Goal: Task Accomplishment & Management: Manage account settings

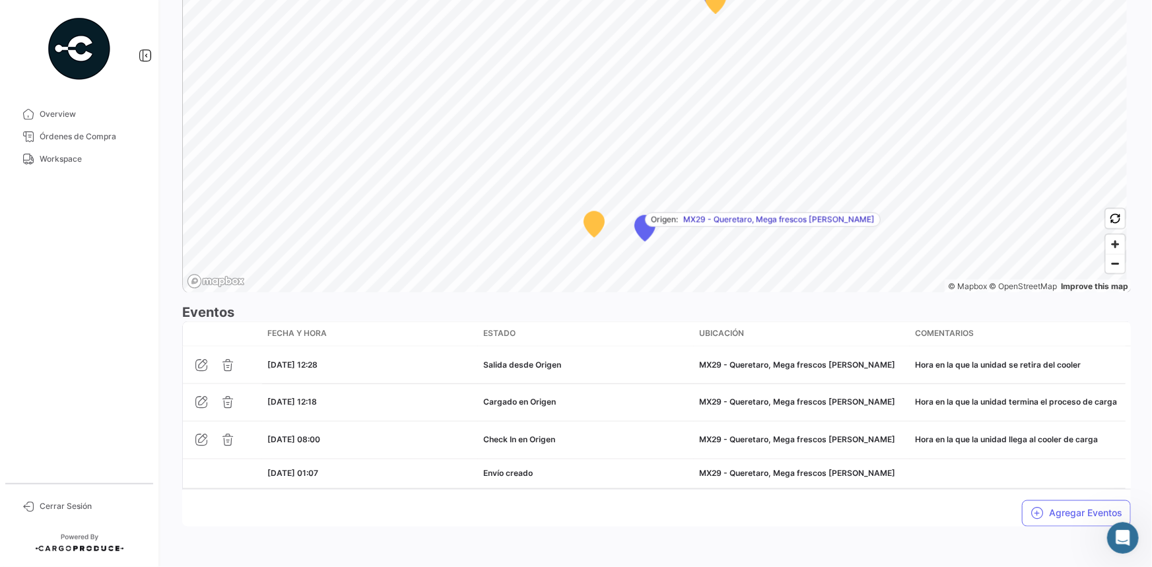
scroll to position [43, 0]
click at [1048, 519] on button "Agregar Eventos" at bounding box center [1076, 513] width 109 height 26
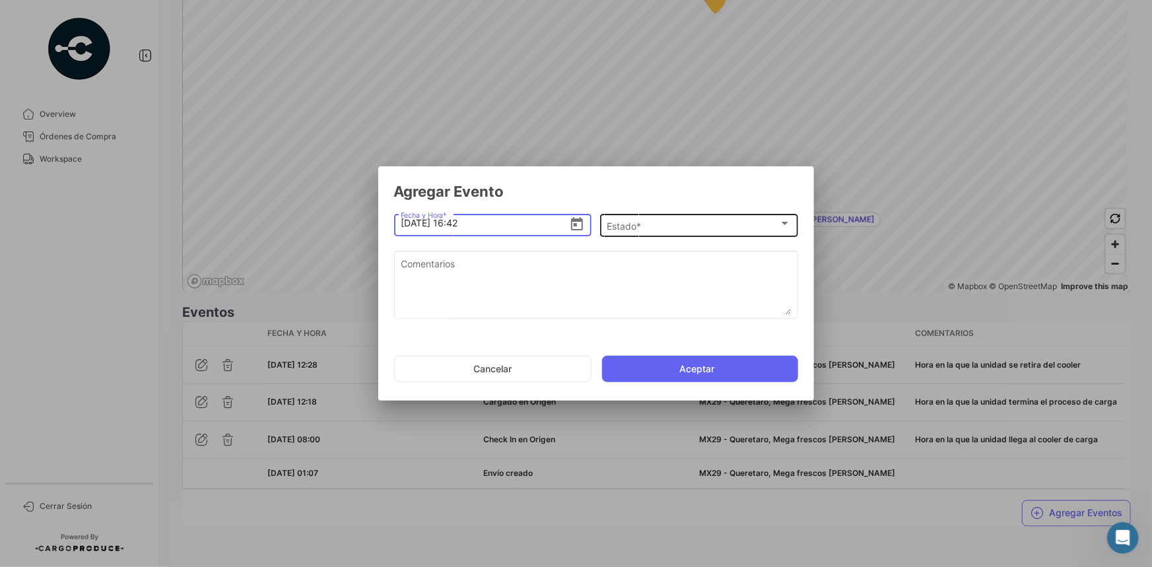
click at [667, 222] on div "Estado *" at bounding box center [693, 226] width 172 height 11
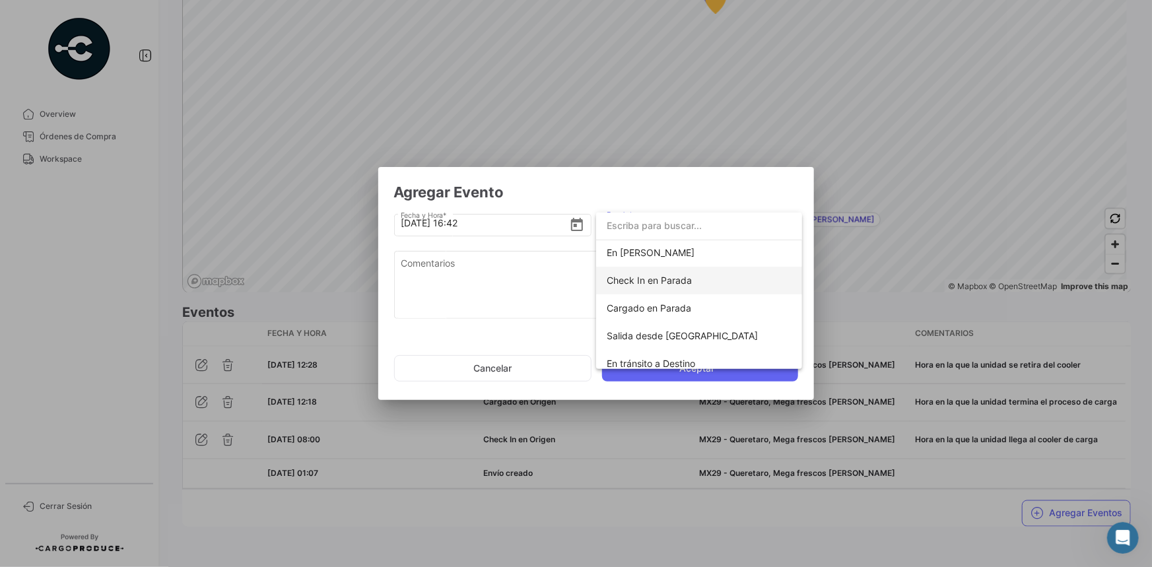
scroll to position [119, 0]
click at [675, 277] on span "Check In en Parada" at bounding box center [649, 272] width 85 height 11
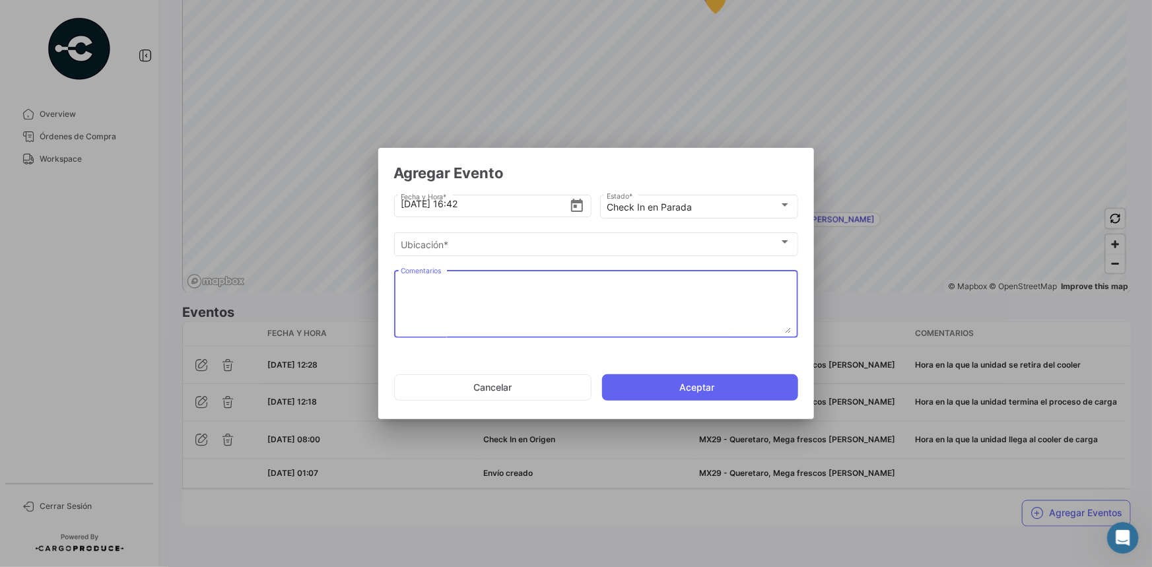
click at [605, 289] on textarea "Comentarios" at bounding box center [596, 304] width 390 height 58
click at [649, 295] on textarea "Comentarios" at bounding box center [596, 304] width 390 height 58
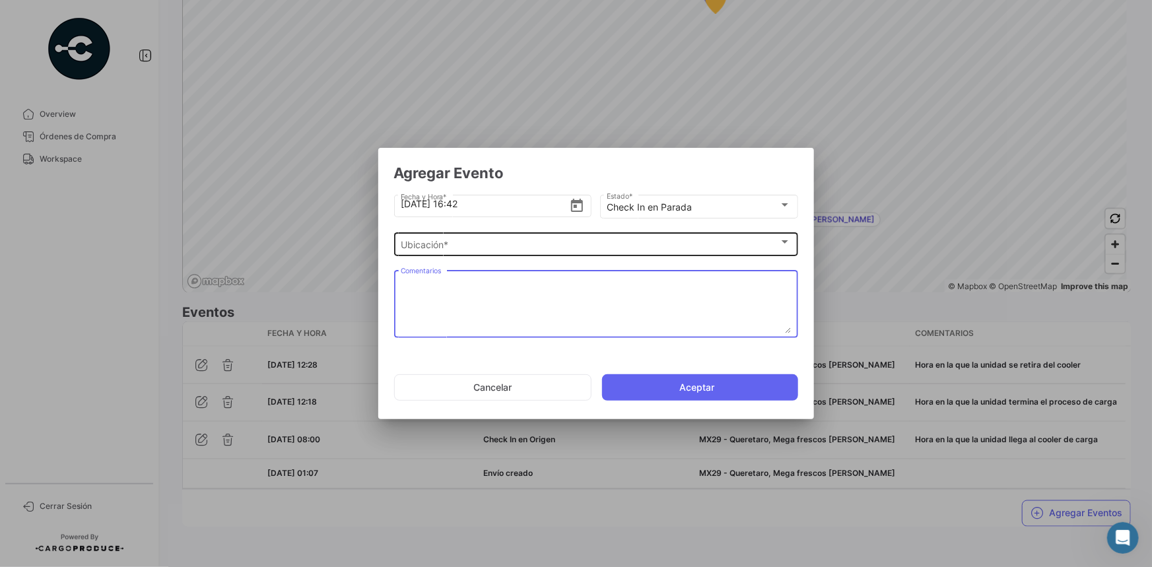
paste textarea "Hora de llegada al 2do cooler de carga"
type textarea "Hora de llegada al 2do cooler de carga"
click at [516, 242] on div "Ubicación *" at bounding box center [590, 245] width 378 height 11
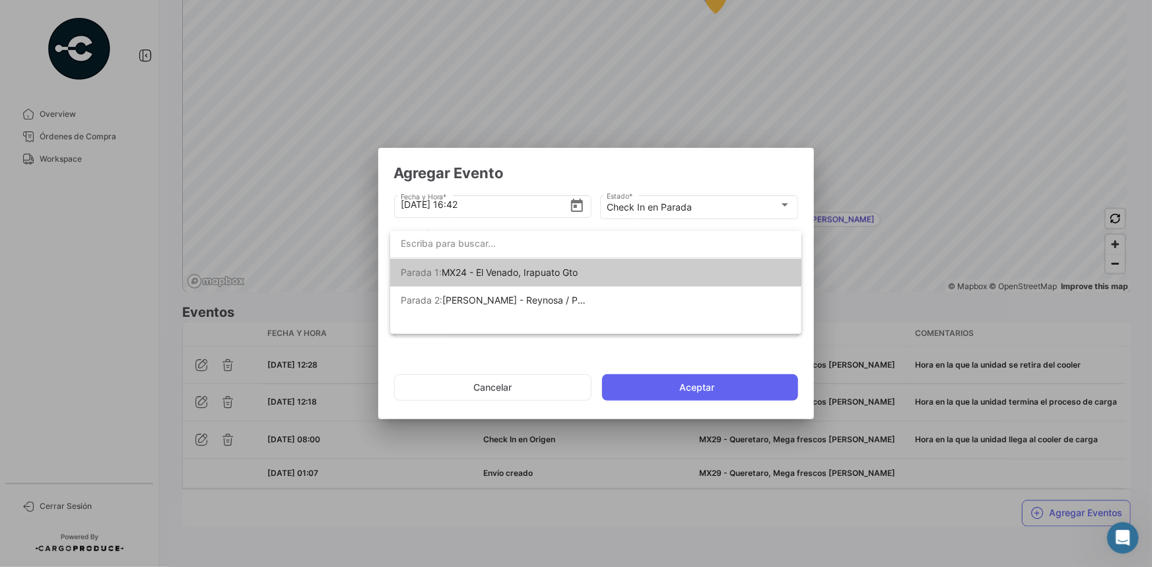
click at [516, 275] on span "MX24 - El Venado, Irapuato Gto" at bounding box center [510, 272] width 136 height 11
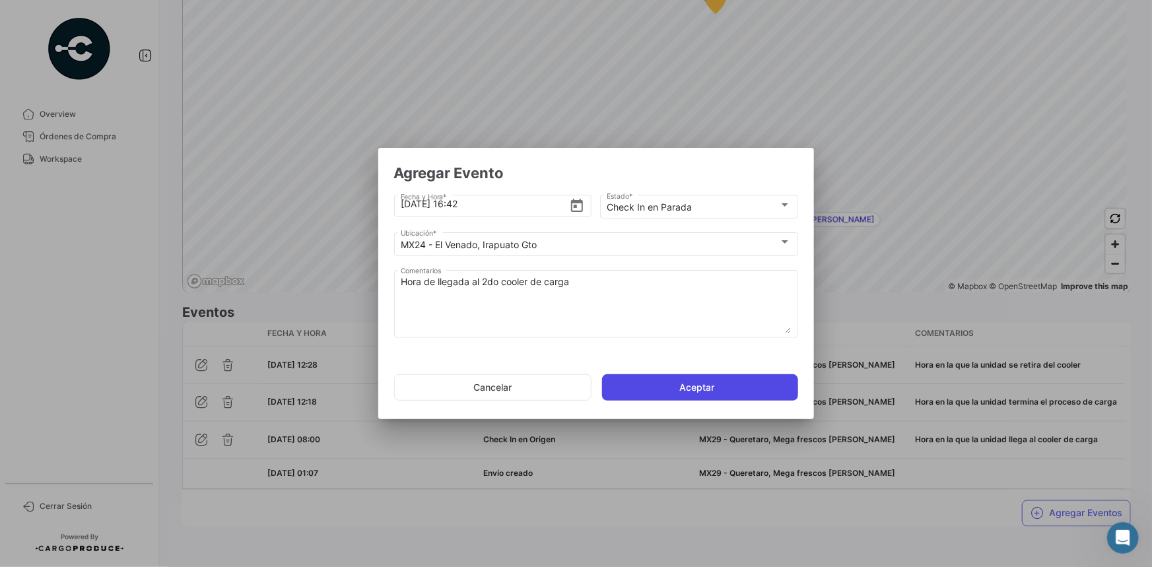
click at [665, 386] on button "Aceptar" at bounding box center [700, 387] width 196 height 26
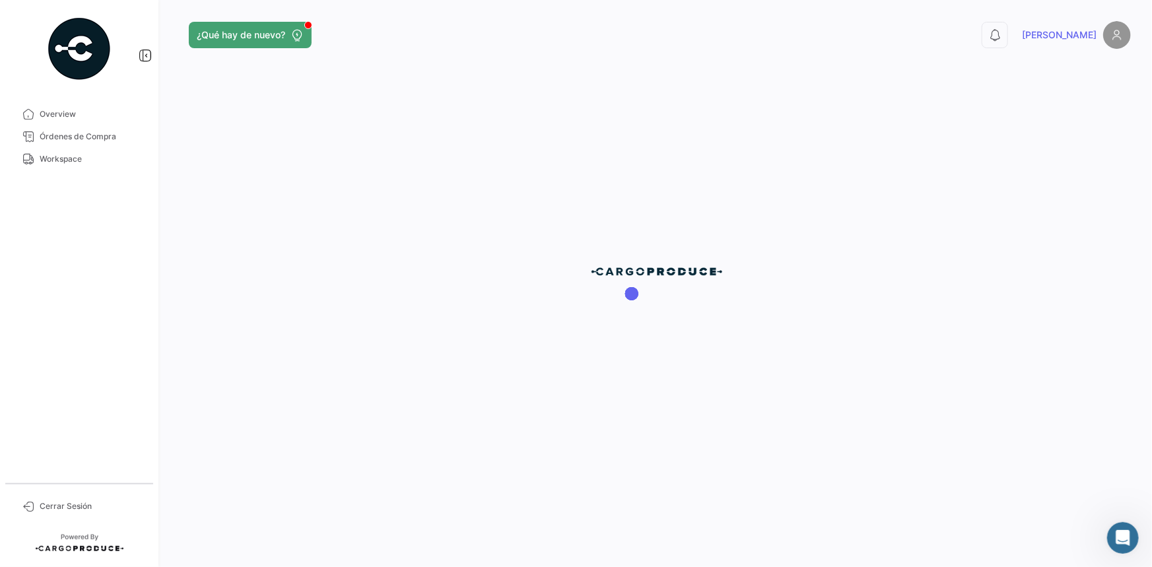
scroll to position [0, 0]
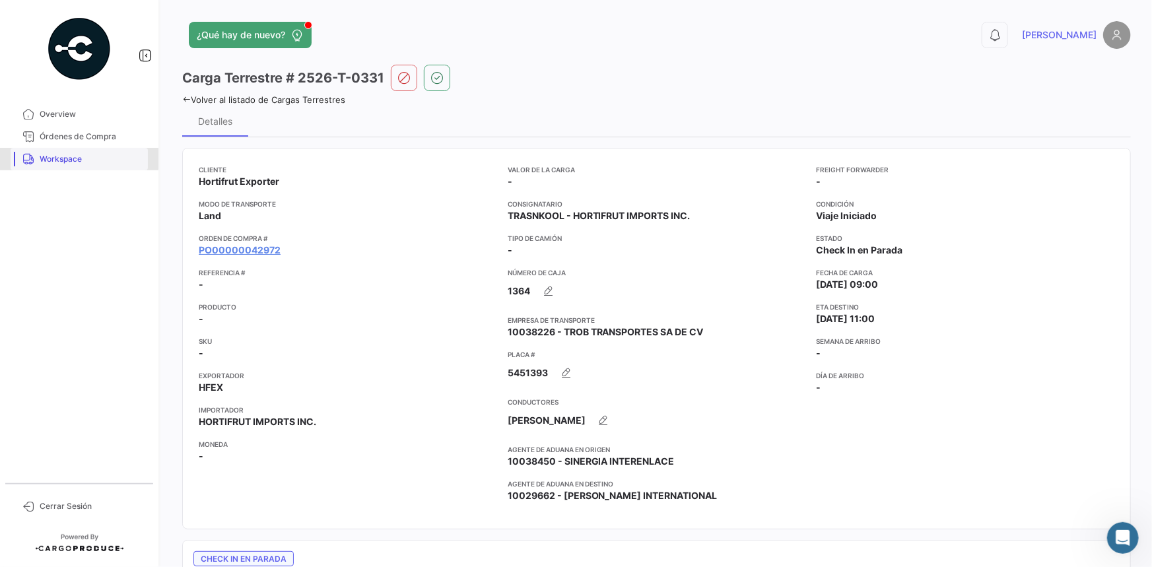
click at [65, 158] on span "Workspace" at bounding box center [91, 159] width 103 height 12
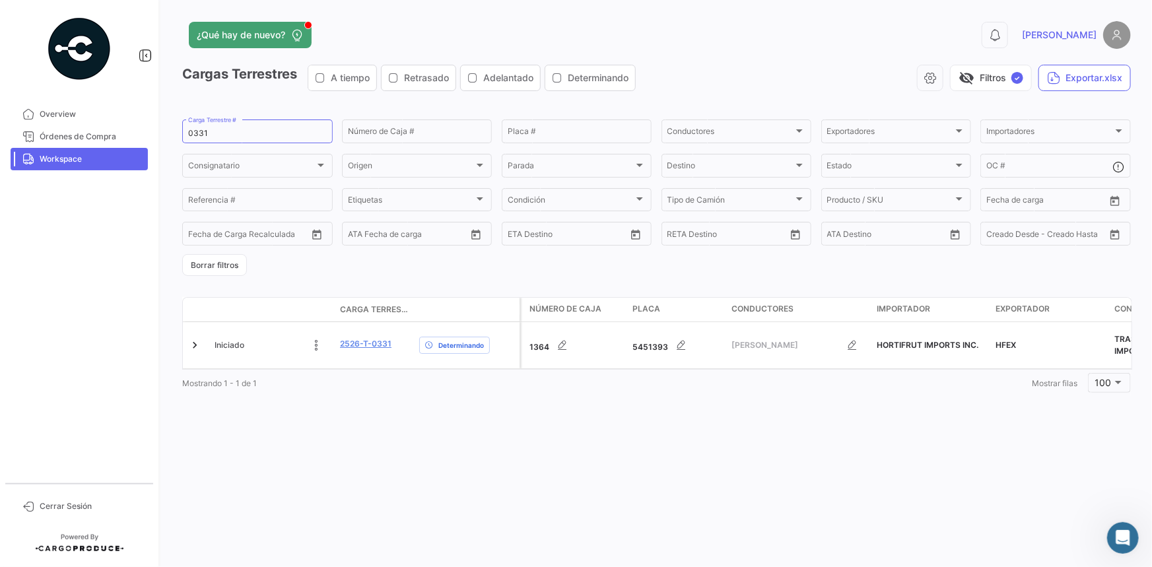
drag, startPoint x: 219, startPoint y: 125, endPoint x: 165, endPoint y: 129, distance: 53.6
click at [165, 129] on div "¿Qué hay de nuevo? 0 [PERSON_NAME] Terrestres A tiempo Retrasado Adelantado Det…" at bounding box center [656, 283] width 991 height 567
drag, startPoint x: 225, startPoint y: 130, endPoint x: 168, endPoint y: 134, distance: 57.6
click at [168, 134] on div "¿Qué hay de nuevo? 0 [PERSON_NAME] Terrestres A tiempo Retrasado Adelantado Det…" at bounding box center [656, 283] width 991 height 567
paste input "40"
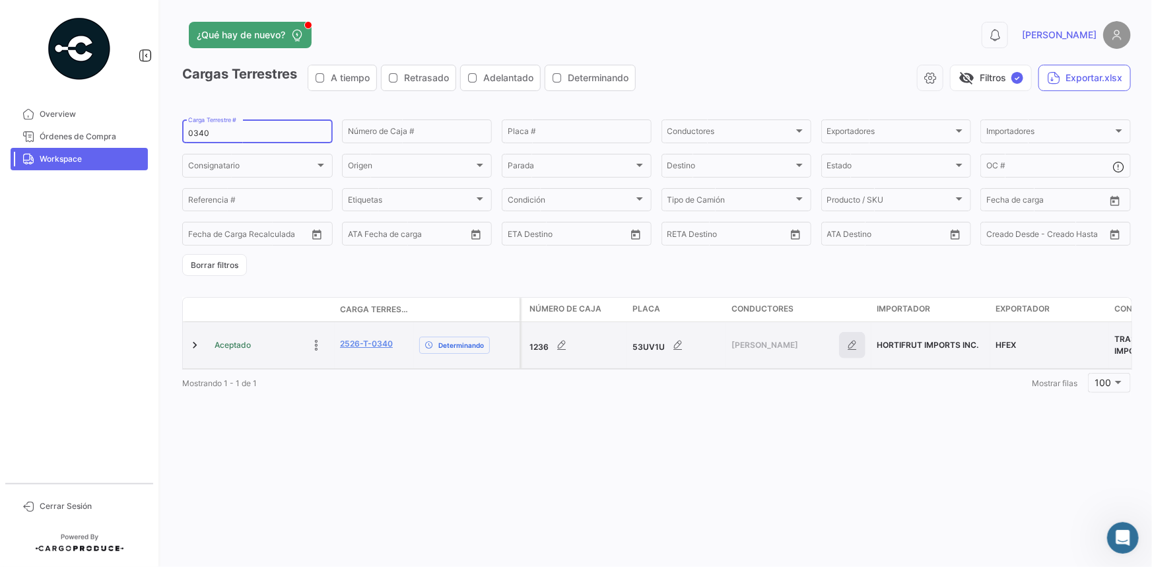
type input "0340"
click at [850, 345] on icon "button" at bounding box center [852, 345] width 13 height 13
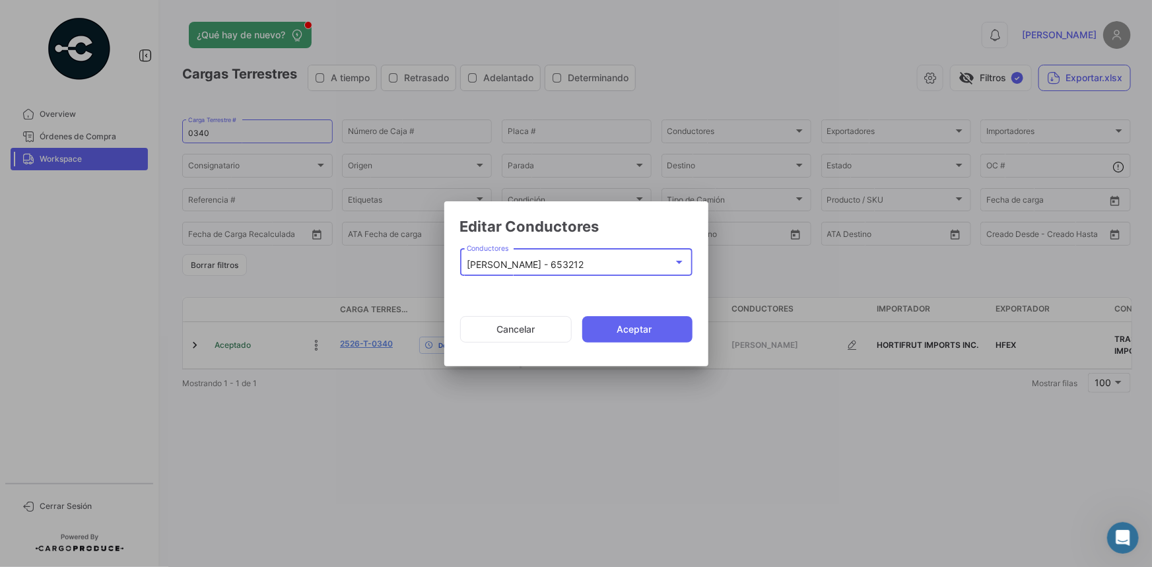
click at [553, 263] on mat-select-trigger "[PERSON_NAME] - 653212" at bounding box center [525, 264] width 117 height 11
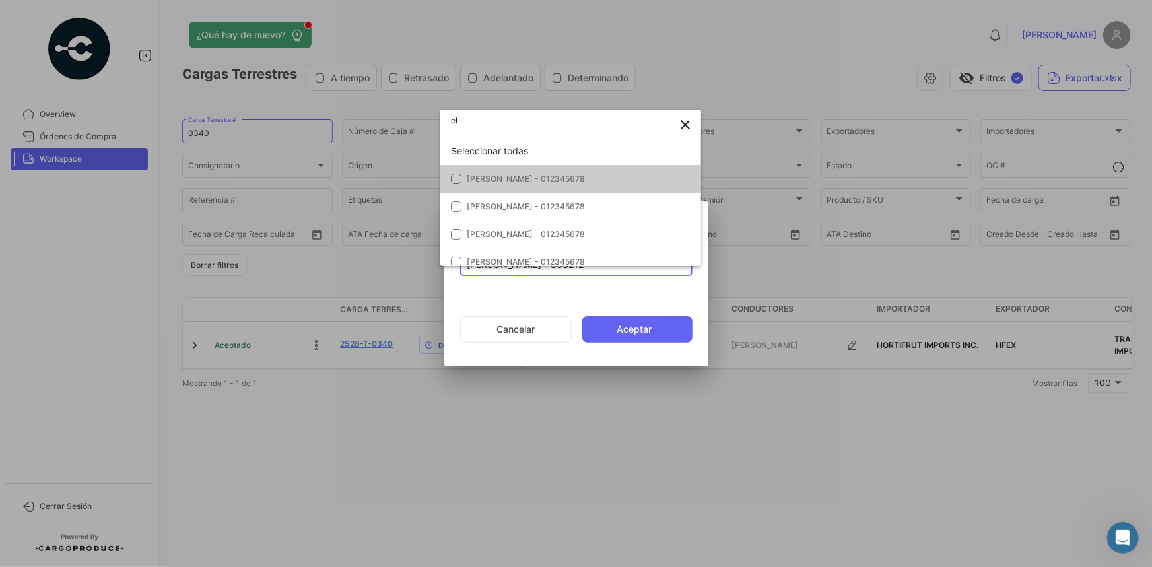
type input "e"
click at [656, 125] on input "dropdown search" at bounding box center [570, 121] width 261 height 24
click at [492, 339] on div at bounding box center [576, 283] width 1152 height 567
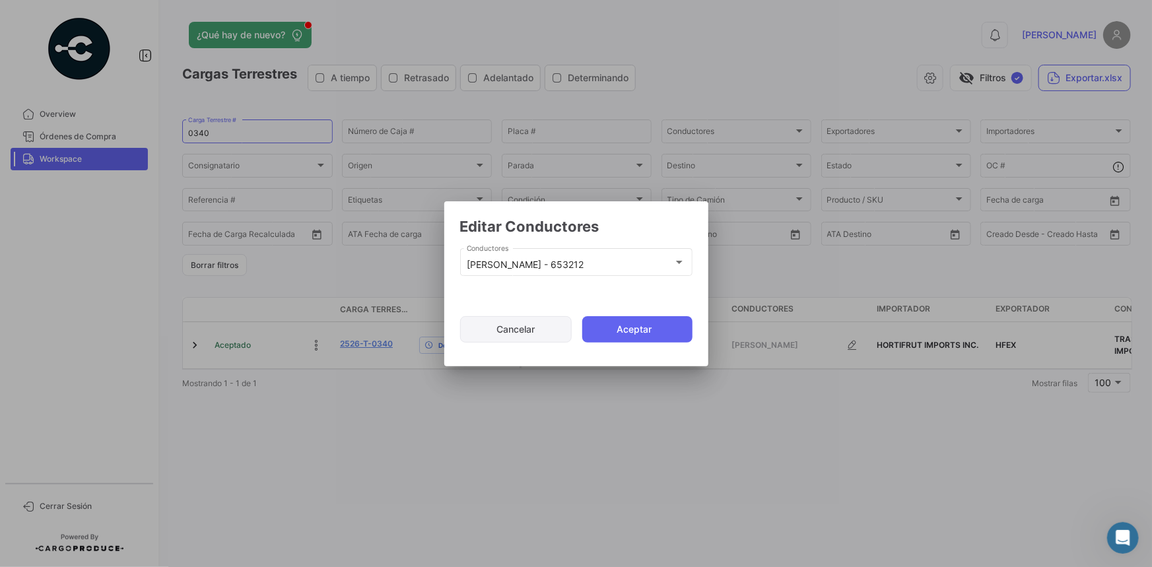
click at [532, 327] on button "Cancelar" at bounding box center [516, 329] width 112 height 26
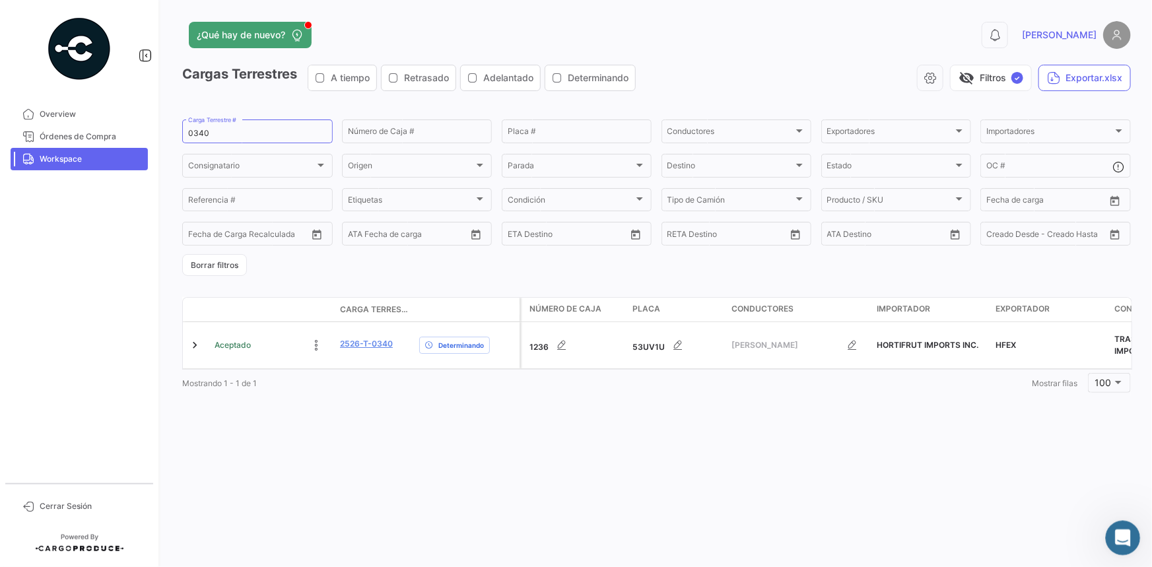
click at [1132, 541] on div "Abrir Intercom Messenger" at bounding box center [1121, 536] width 44 height 44
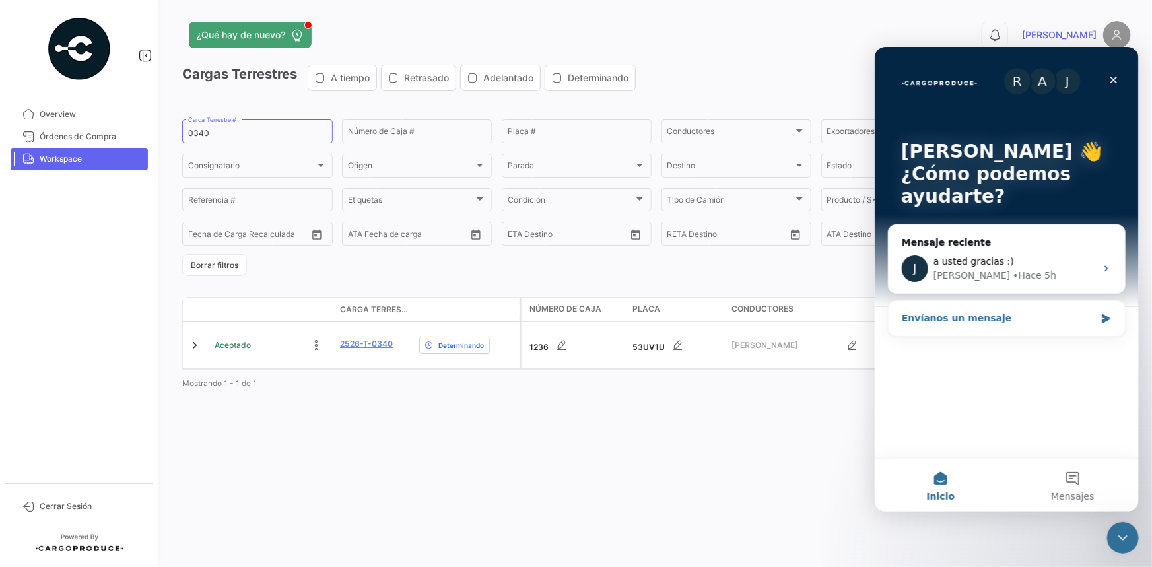
click at [1097, 316] on div "Envíanos un mensaje" at bounding box center [1006, 317] width 236 height 35
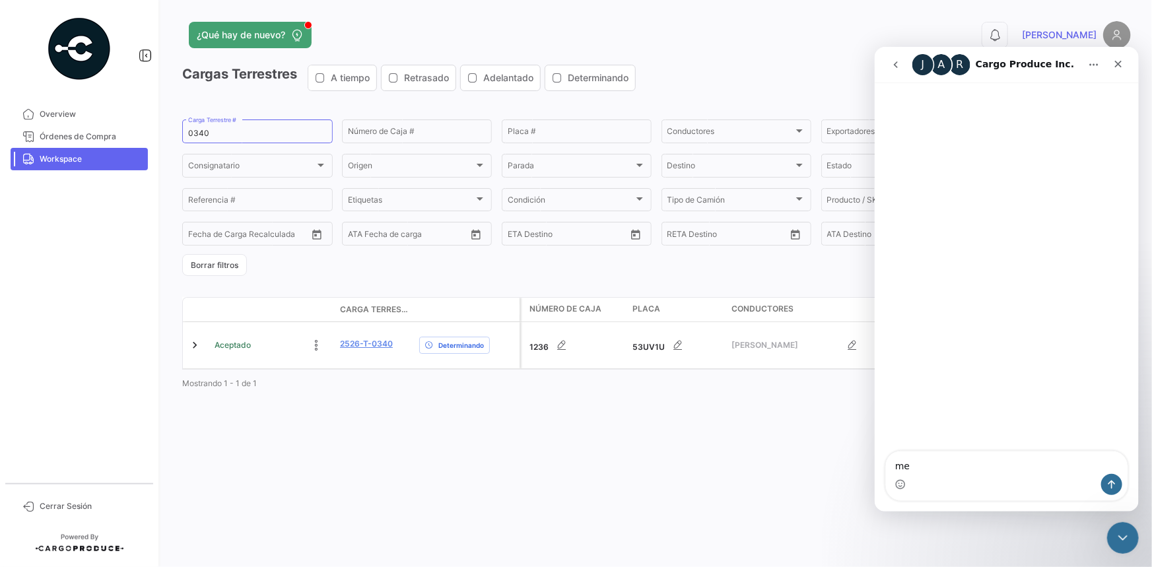
type textarea "m"
drag, startPoint x: 1011, startPoint y: 459, endPoint x: 1025, endPoint y: 450, distance: 16.3
click at [1018, 469] on textarea "Hola buenas tardes me ayudarían a dar de alta al operador [PERSON_NAME] porfis" at bounding box center [1006, 456] width 242 height 36
click at [1114, 462] on textarea "Hola buenas tardes me ayudarían a dar de alta al operador [PERSON_NAME] porfis" at bounding box center [1006, 456] width 242 height 36
click at [973, 453] on textarea "Hola buenas tardes me ayudarían a dar de alta al operador [PERSON_NAME] porfis" at bounding box center [1006, 456] width 242 height 36
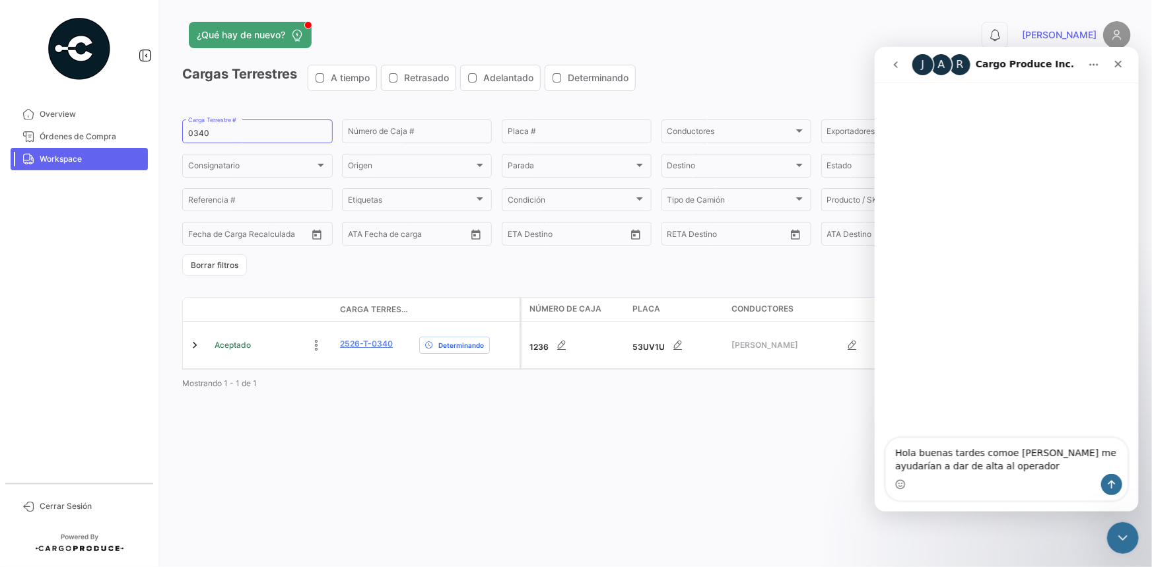
type textarea "Hola buenas tardes comoe [PERSON_NAME] me ayudarían a dar de alta al operador […"
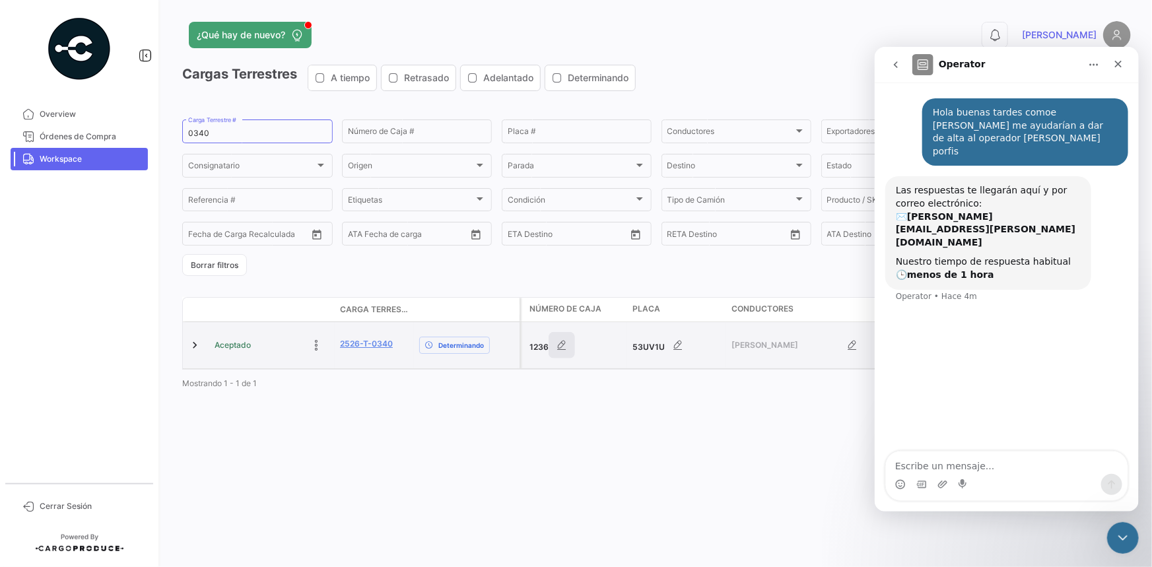
click at [567, 343] on icon "button" at bounding box center [561, 345] width 13 height 13
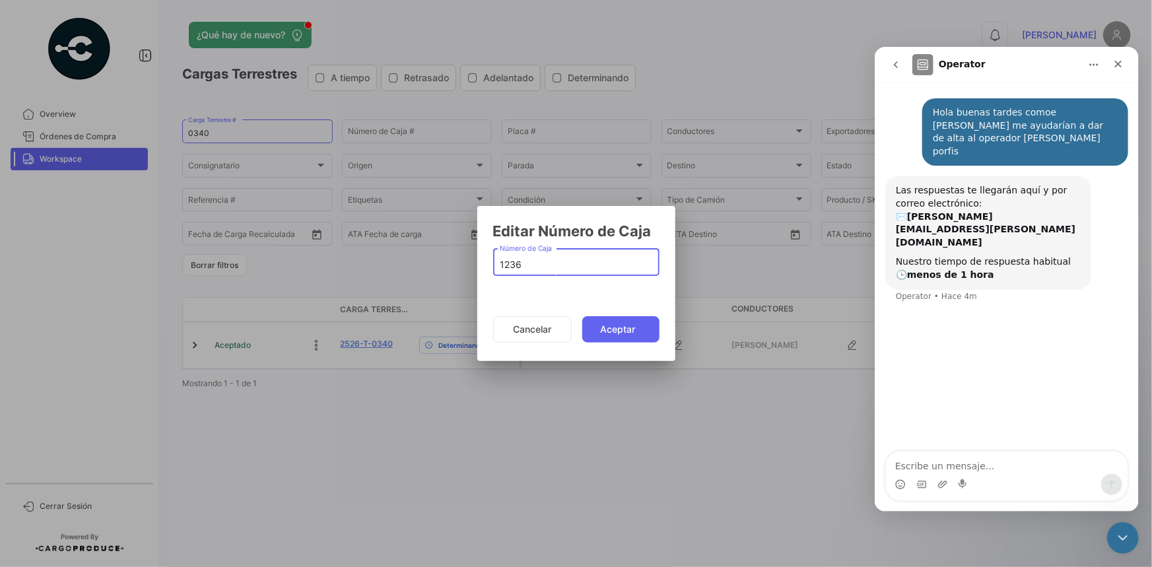
drag, startPoint x: 497, startPoint y: 265, endPoint x: 422, endPoint y: 280, distance: 76.6
click at [422, 280] on div "Editar Número de Caja 1236 Número de Caja Cancelar Aceptar" at bounding box center [576, 283] width 1152 height 567
type input "4033"
click at [615, 327] on button "Aceptar" at bounding box center [620, 329] width 77 height 26
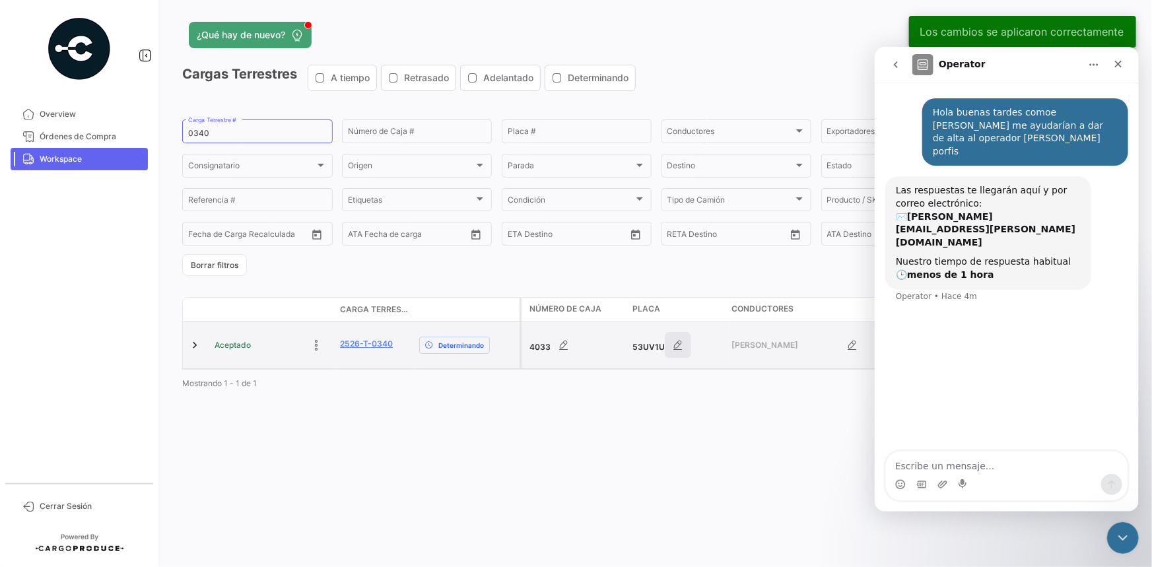
click at [673, 345] on icon "button" at bounding box center [677, 345] width 13 height 13
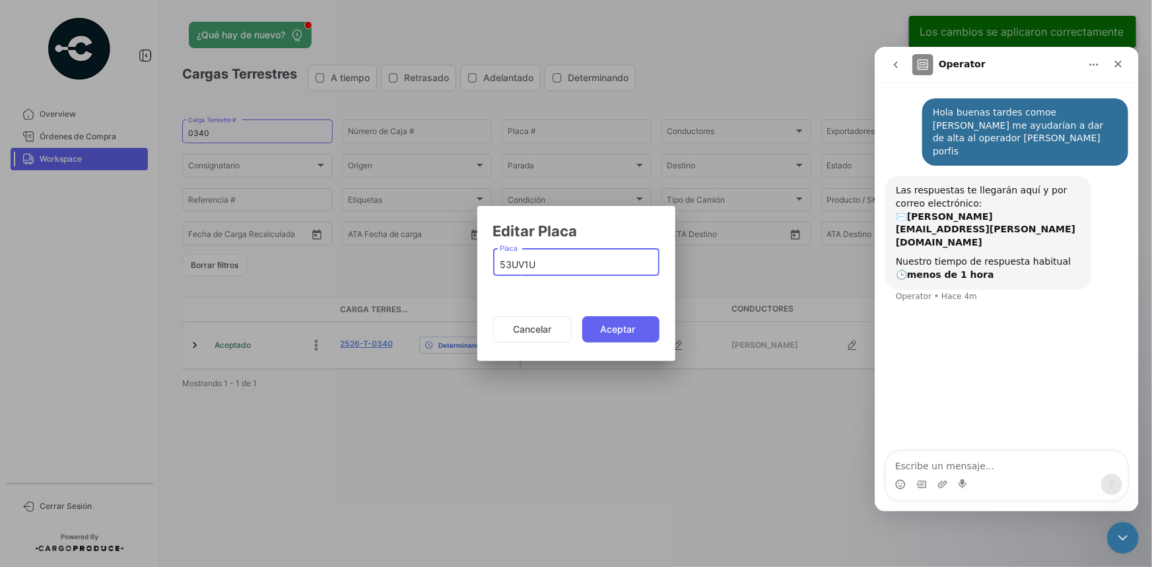
click at [511, 264] on input "53UV1U" at bounding box center [576, 264] width 153 height 11
paste input "85UP4J"
type input "85UP4J"
click at [620, 323] on button "Aceptar" at bounding box center [620, 329] width 77 height 26
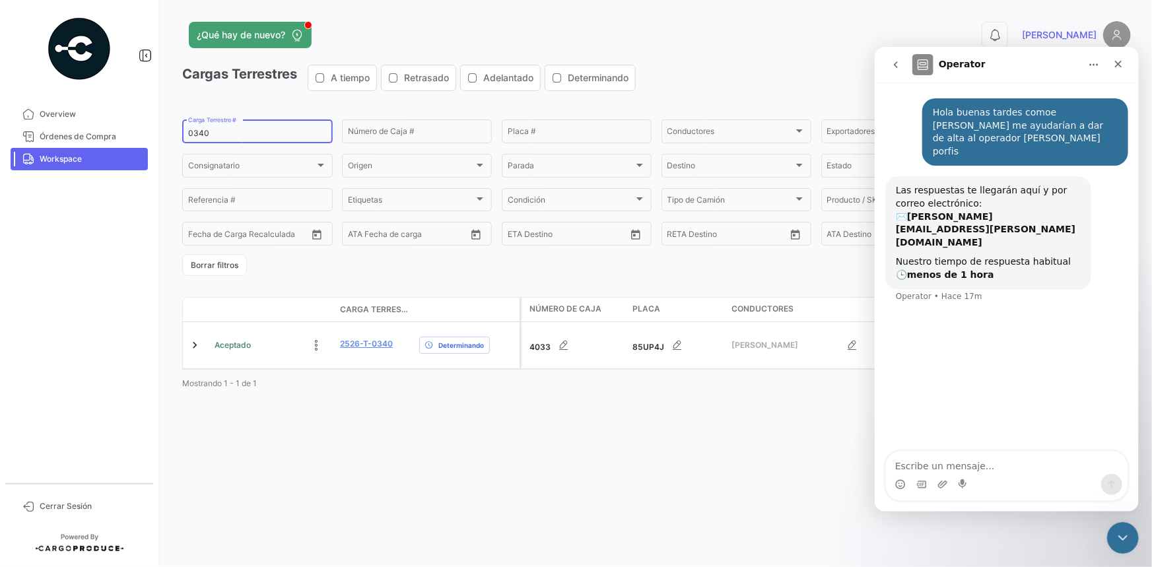
drag, startPoint x: 245, startPoint y: 129, endPoint x: 170, endPoint y: 132, distance: 74.6
click at [170, 132] on div "¿Qué hay de nuevo? 0 [PERSON_NAME] Terrestres A tiempo Retrasado Adelantado Det…" at bounding box center [656, 283] width 991 height 567
paste input "31"
type input "0331"
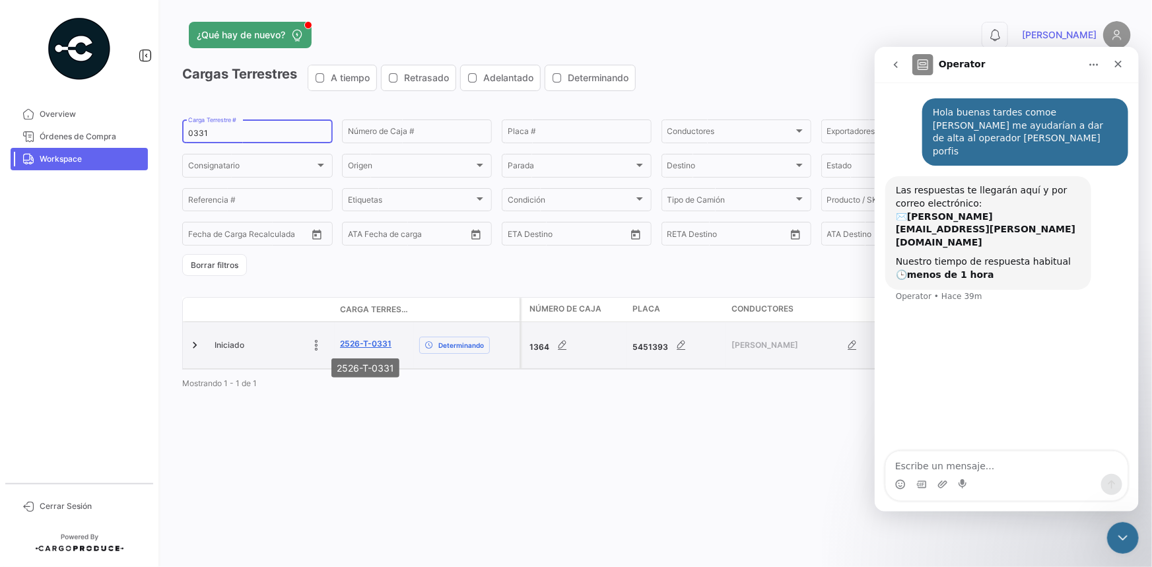
click at [357, 346] on link "2526-T-0331" at bounding box center [365, 344] width 51 height 12
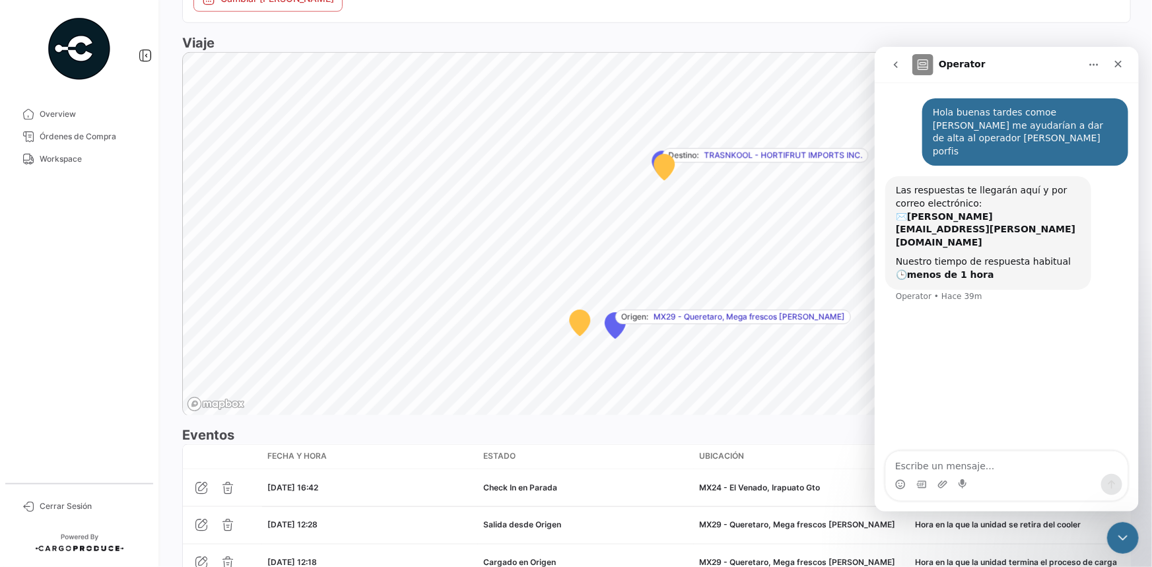
scroll to position [913, 0]
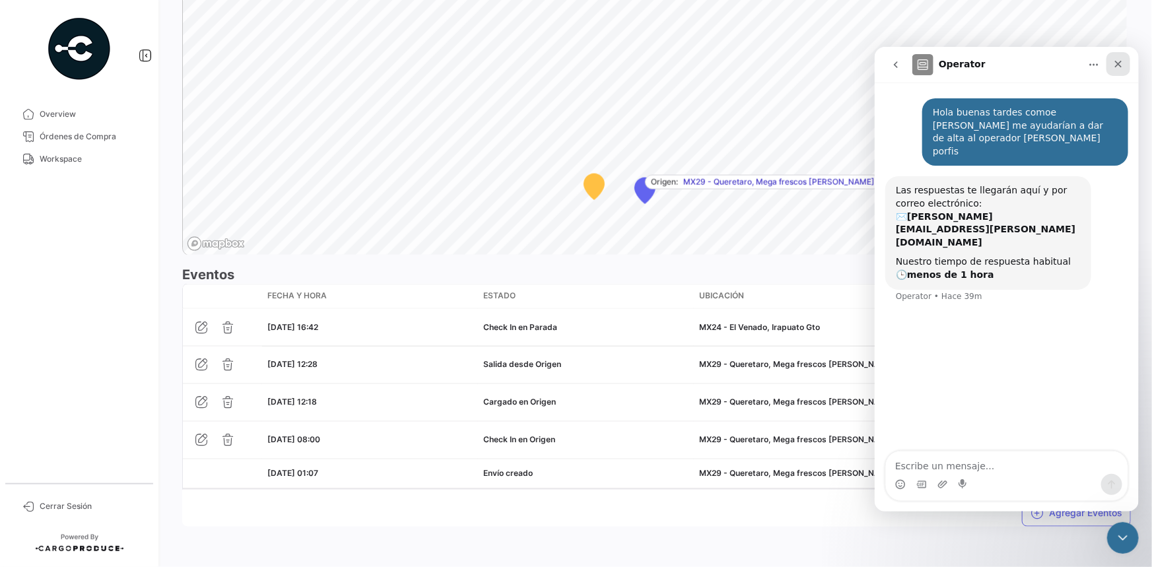
click at [1116, 64] on icon "Cerrar" at bounding box center [1117, 63] width 7 height 7
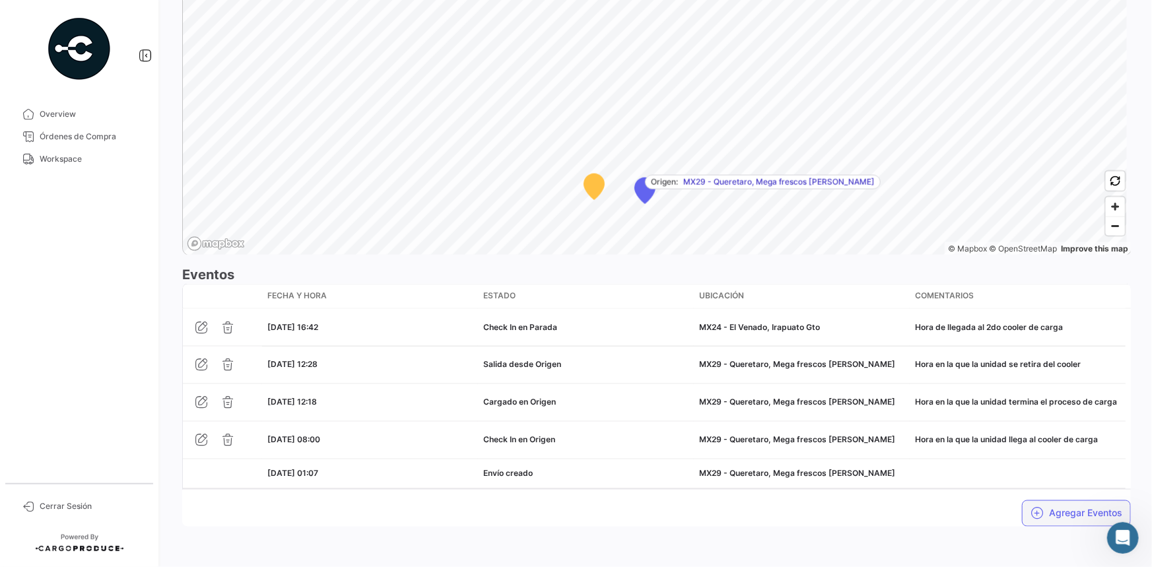
click at [1031, 507] on icon "button" at bounding box center [1037, 513] width 13 height 13
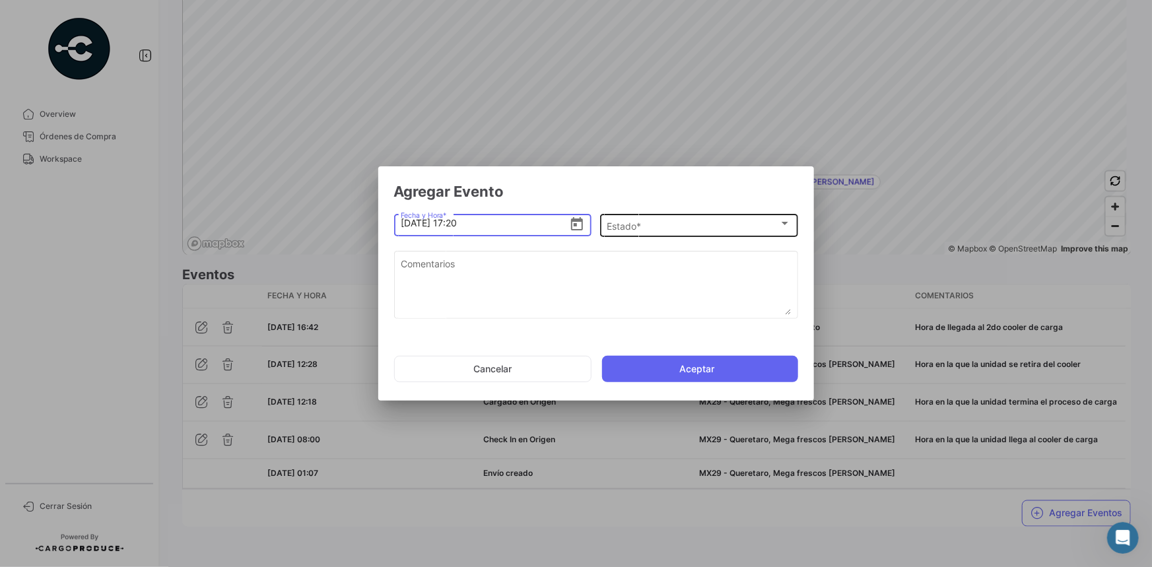
type input "[DATE] 17:20"
click at [679, 226] on div "Estado *" at bounding box center [693, 226] width 172 height 11
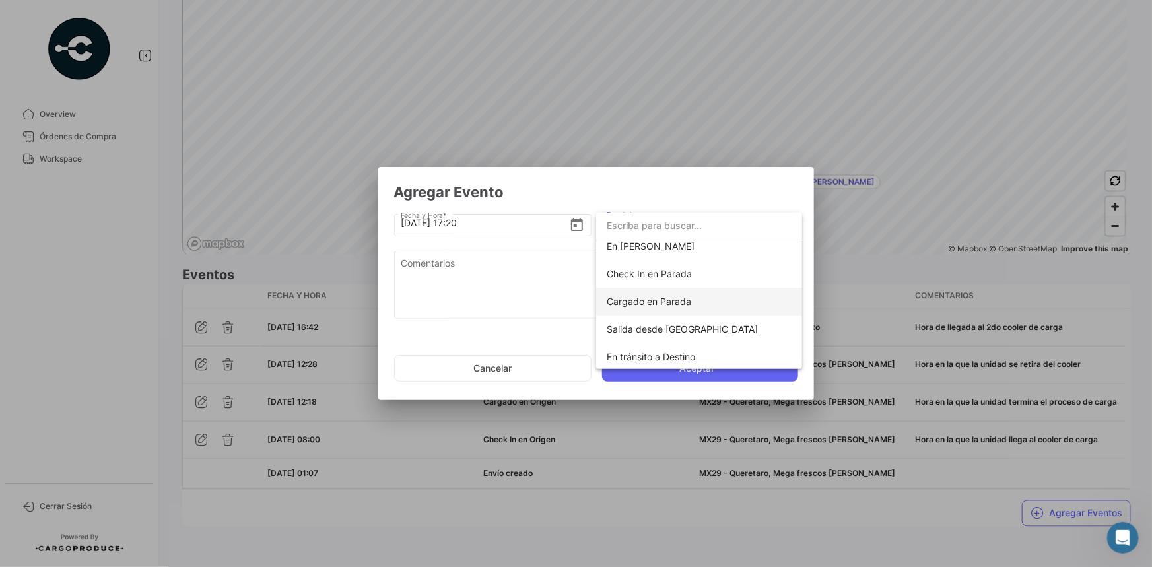
scroll to position [119, 0]
click at [656, 328] on span "Salida desde [GEOGRAPHIC_DATA]" at bounding box center [682, 328] width 151 height 11
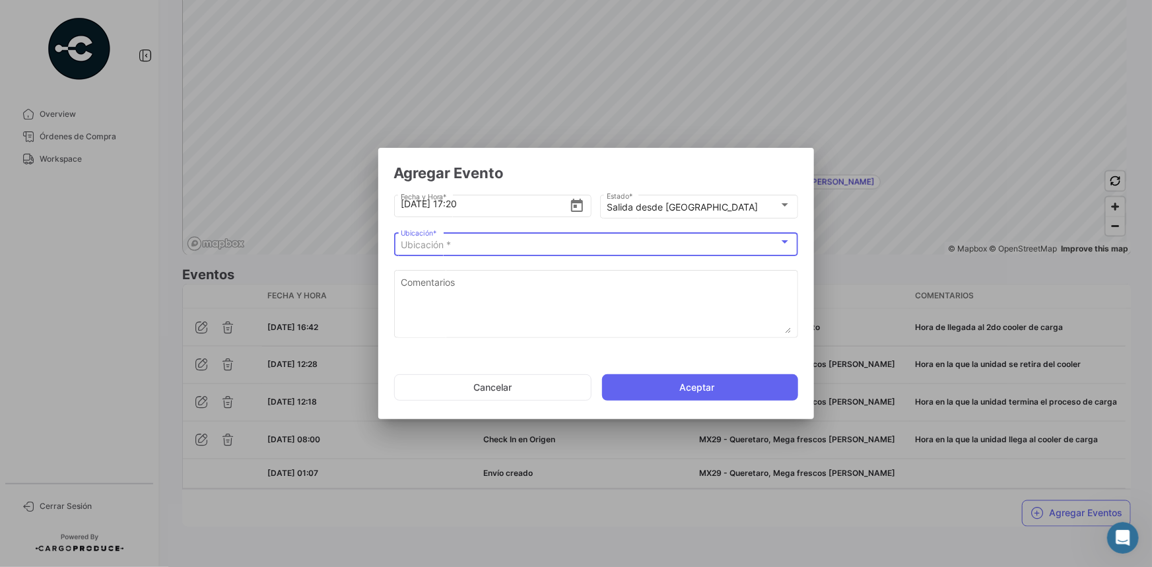
click at [469, 244] on div "Ubicación *" at bounding box center [590, 245] width 378 height 11
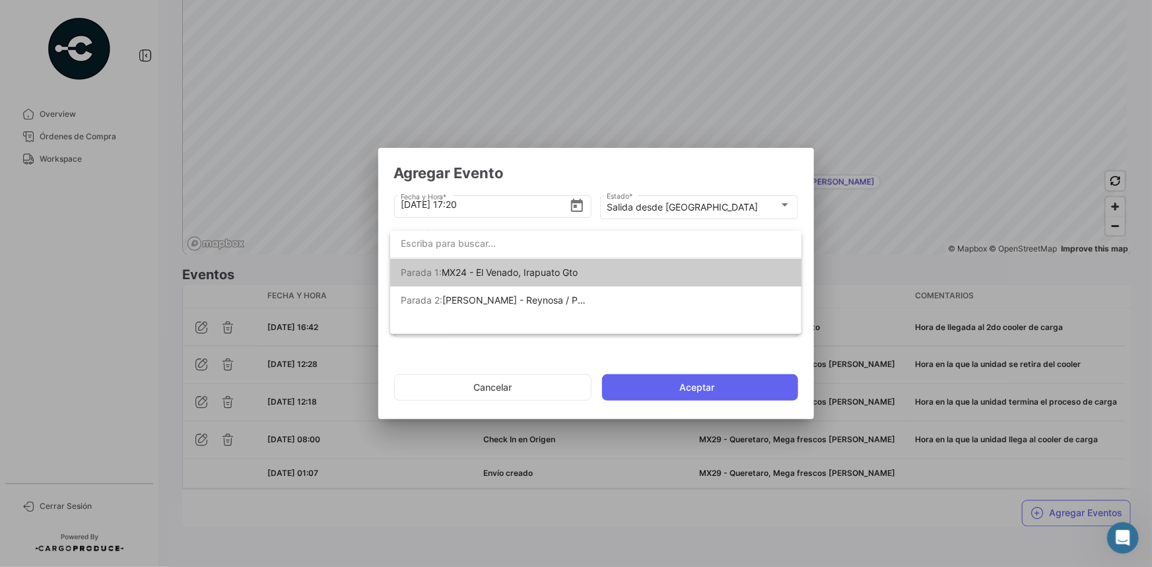
click at [535, 270] on span "MX24 - El Venado, Irapuato Gto" at bounding box center [510, 272] width 136 height 11
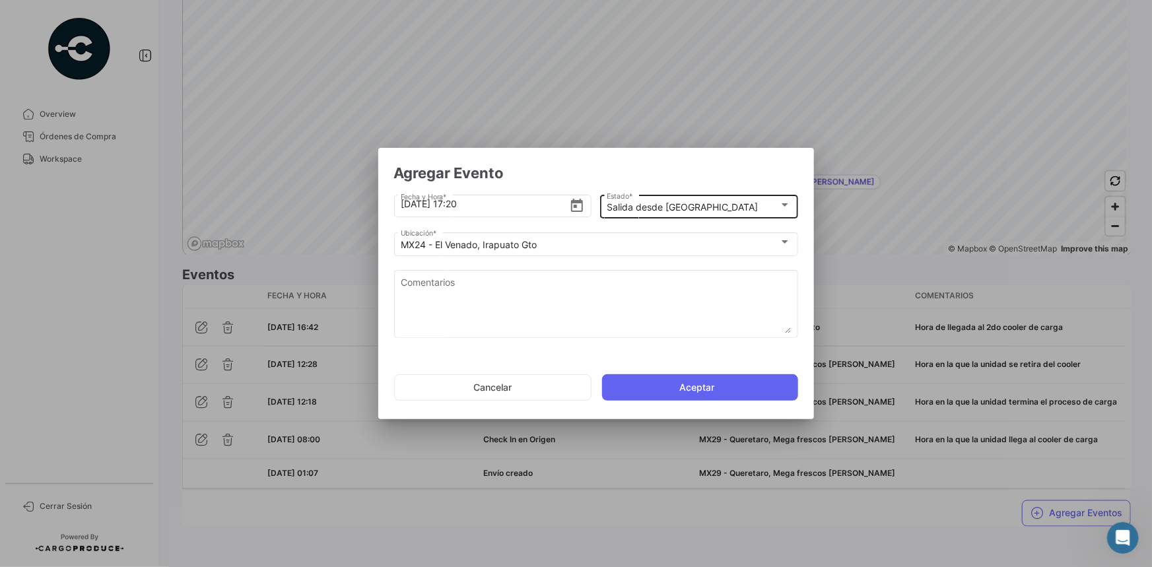
click at [724, 199] on div "Salida desde Parada Estado *" at bounding box center [699, 206] width 184 height 26
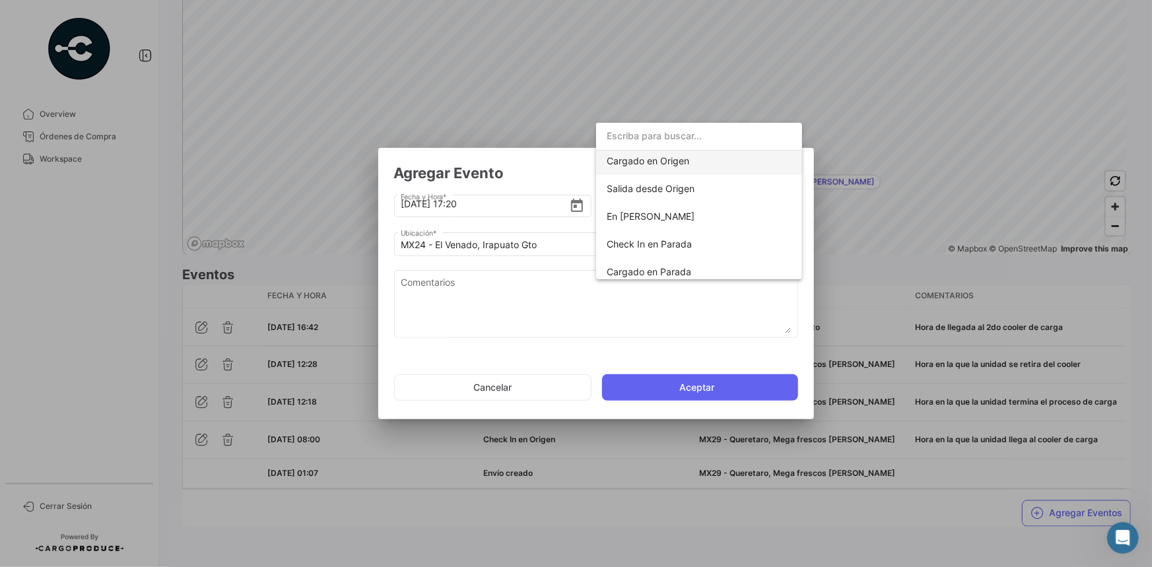
scroll to position [59, 0]
click at [665, 274] on span "Cargado en Parada" at bounding box center [649, 270] width 85 height 11
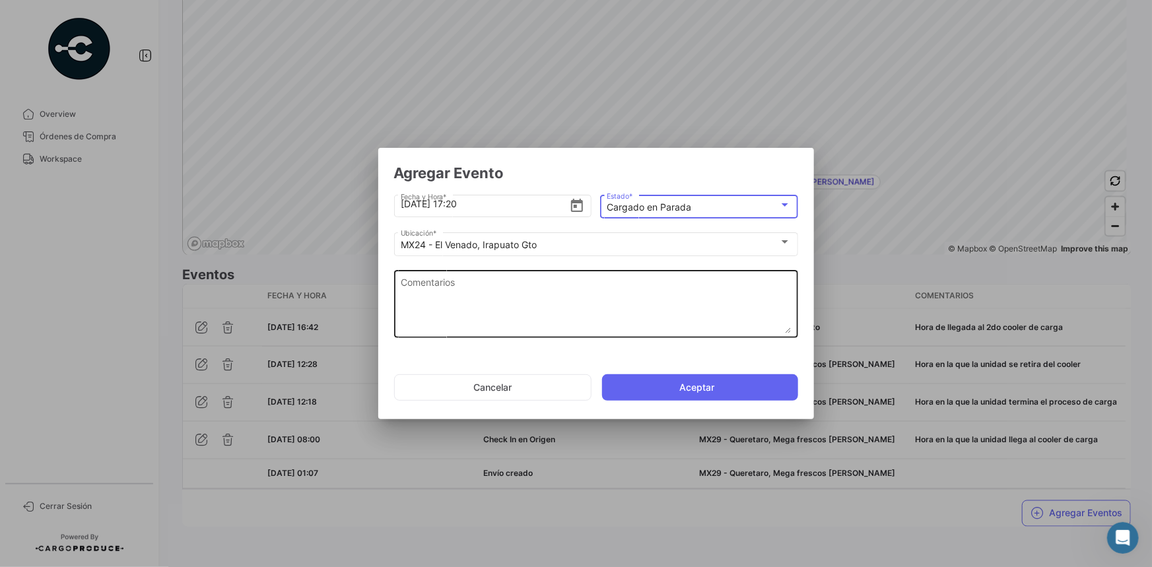
click at [489, 302] on textarea "Comentarios" at bounding box center [596, 304] width 390 height 58
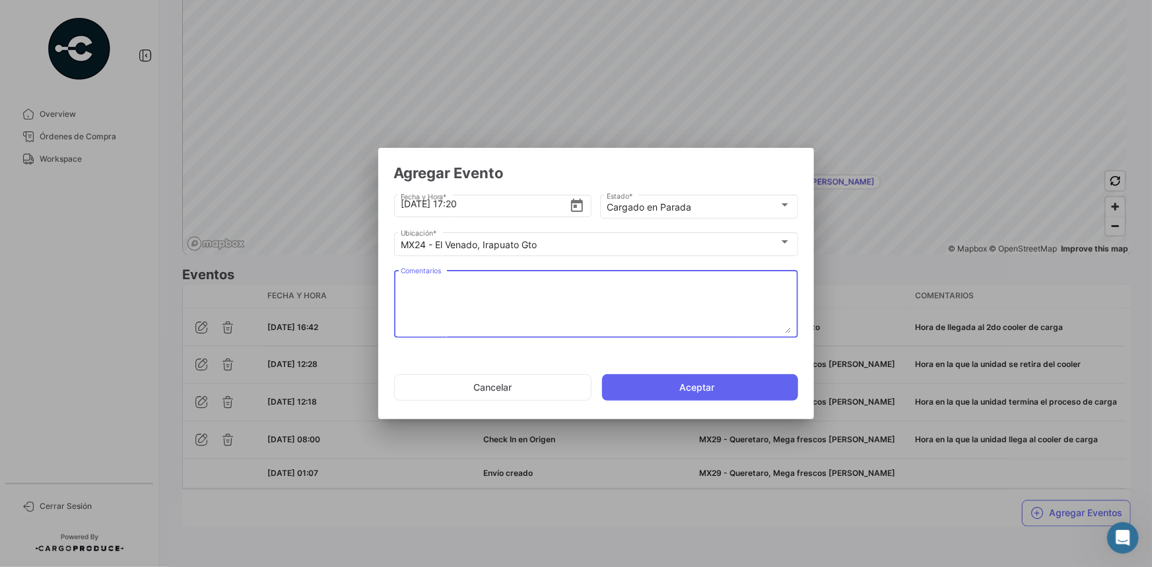
paste textarea "Hora en la que termina carga en el 2do cooler"
type textarea "Hora en la que termina carga en el 2do cooler"
click at [687, 396] on button "Aceptar" at bounding box center [700, 387] width 196 height 26
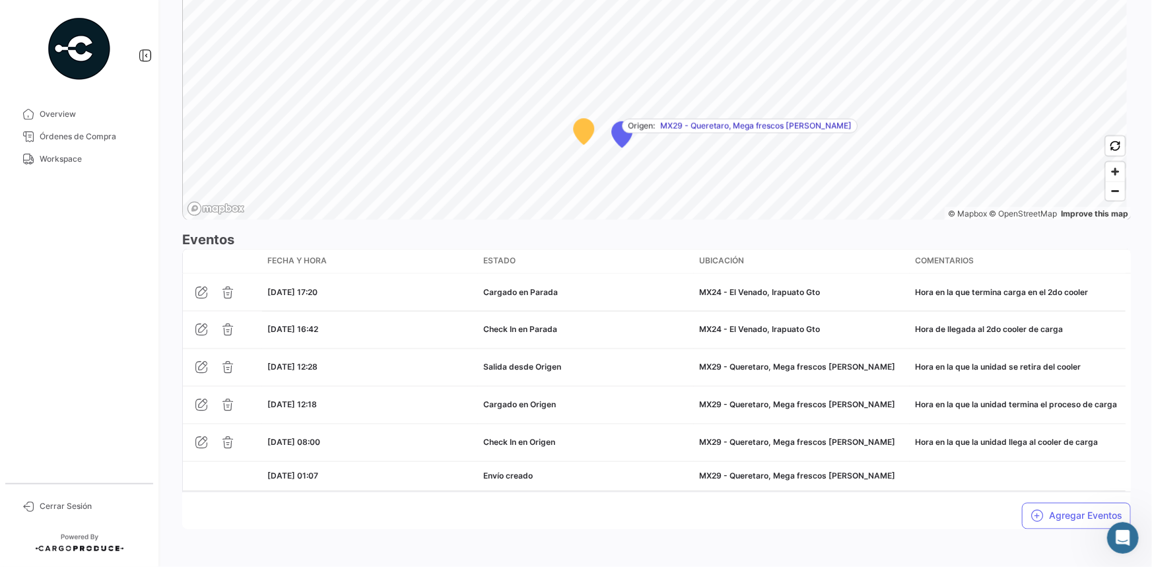
scroll to position [951, 0]
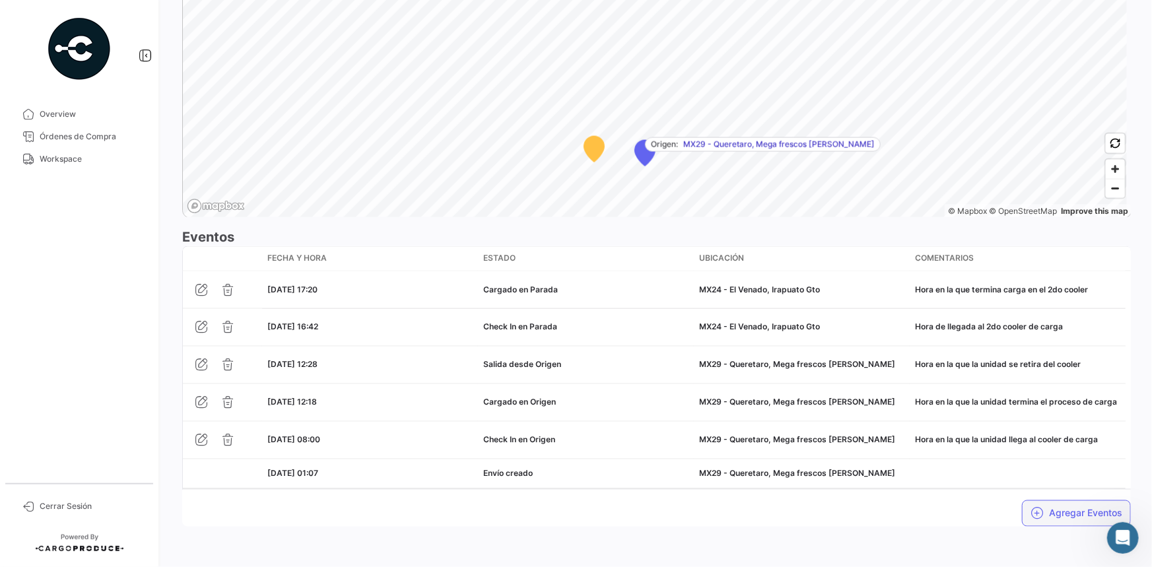
click at [1042, 508] on button "Agregar Eventos" at bounding box center [1076, 513] width 109 height 26
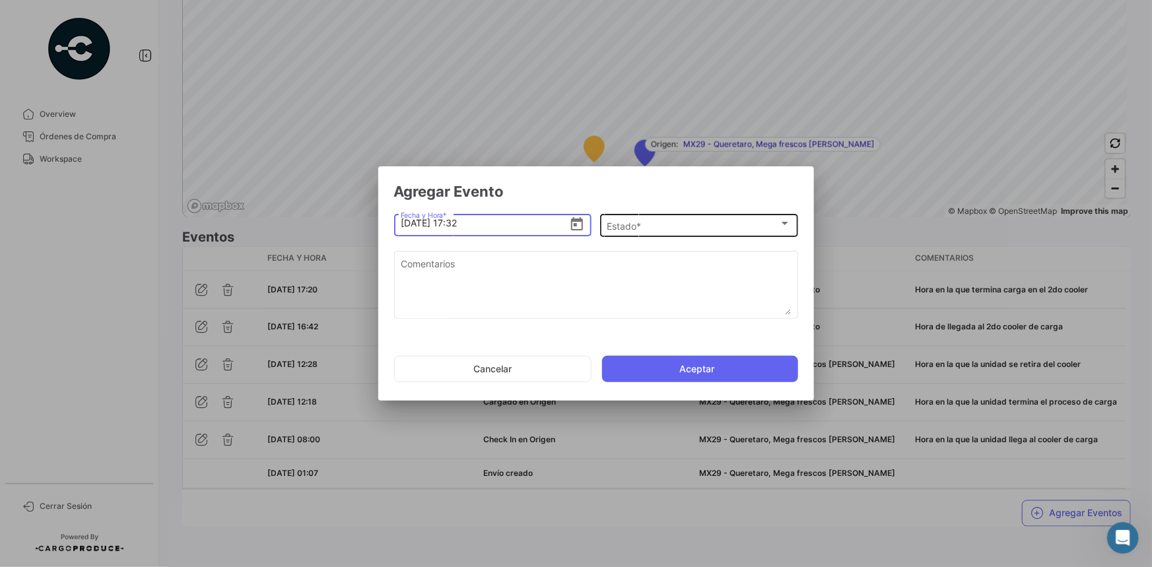
click at [646, 224] on div "Estado *" at bounding box center [693, 226] width 172 height 11
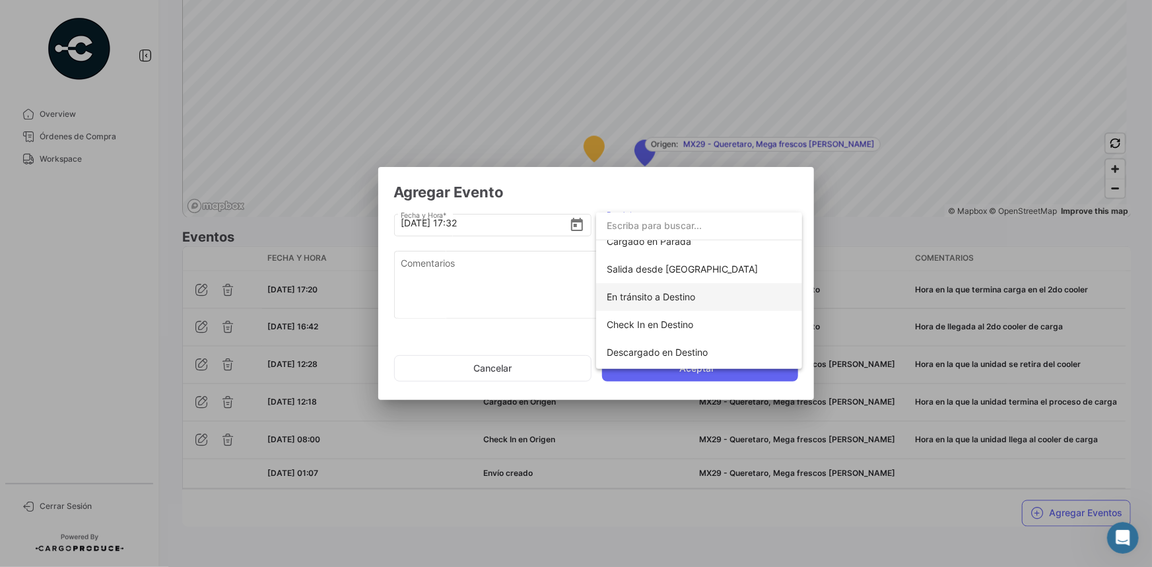
scroll to position [180, 0]
click at [670, 269] on span "Salida desde [GEOGRAPHIC_DATA]" at bounding box center [682, 268] width 151 height 11
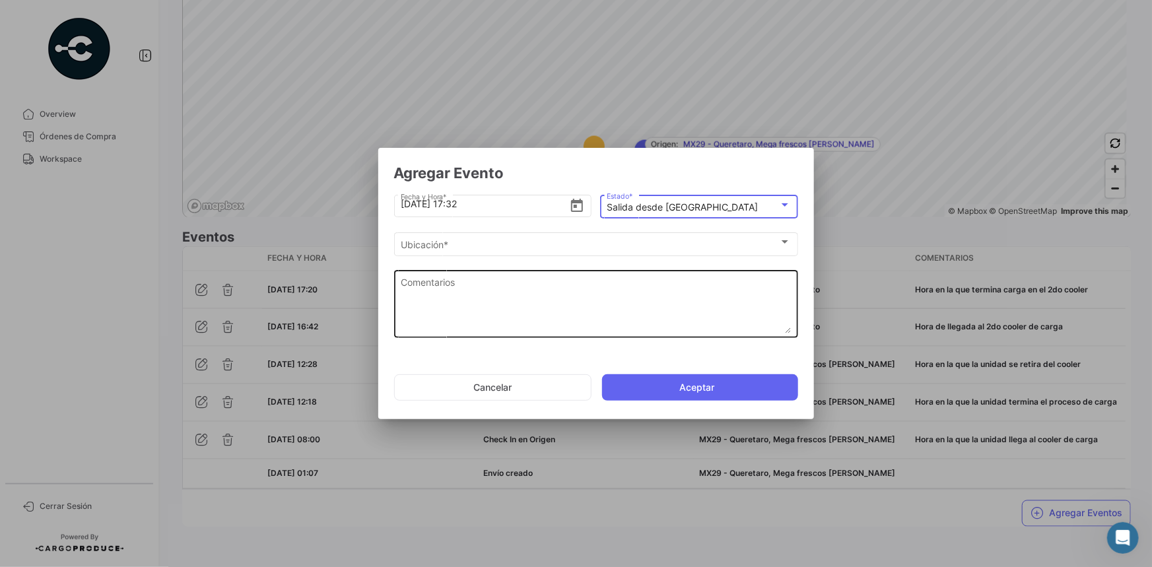
click at [531, 285] on textarea "Comentarios" at bounding box center [596, 304] width 390 height 58
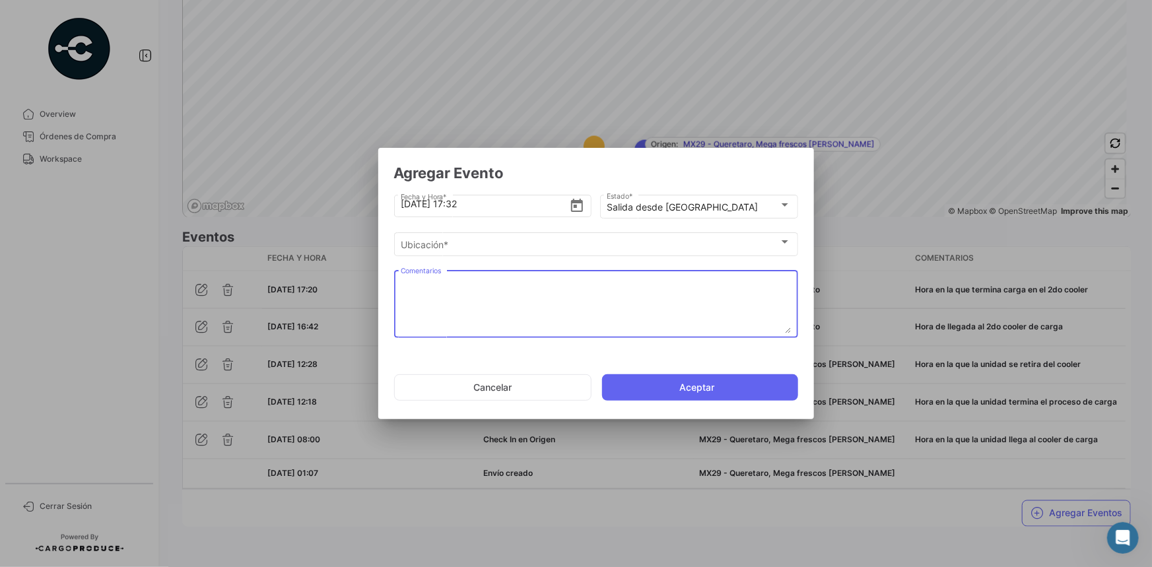
paste textarea "Hora en la que se retira del cooler"
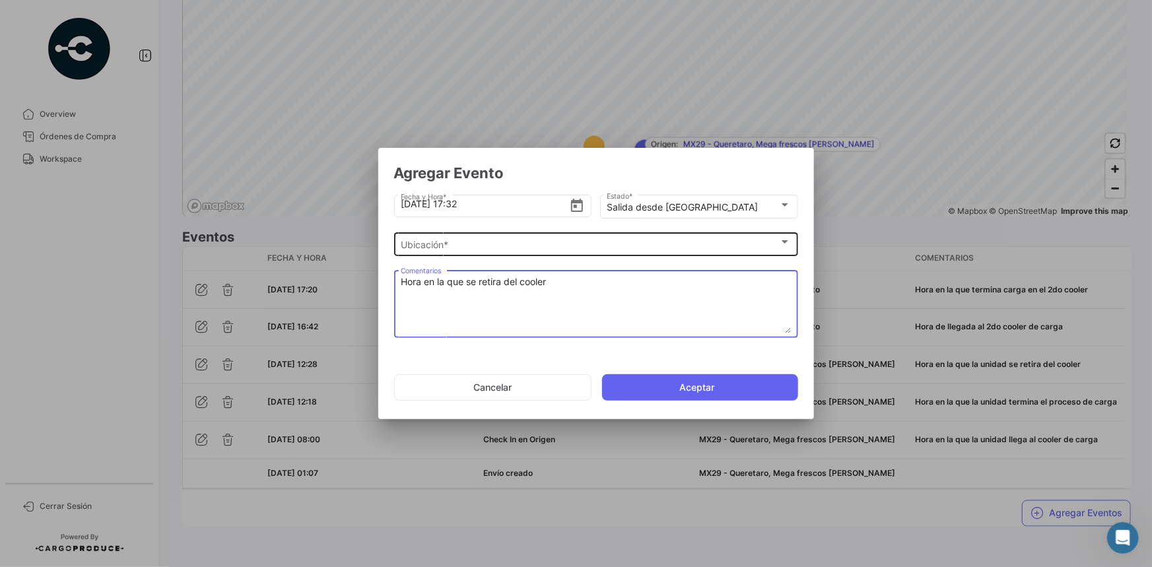
type textarea "Hora en la que se retira del cooler"
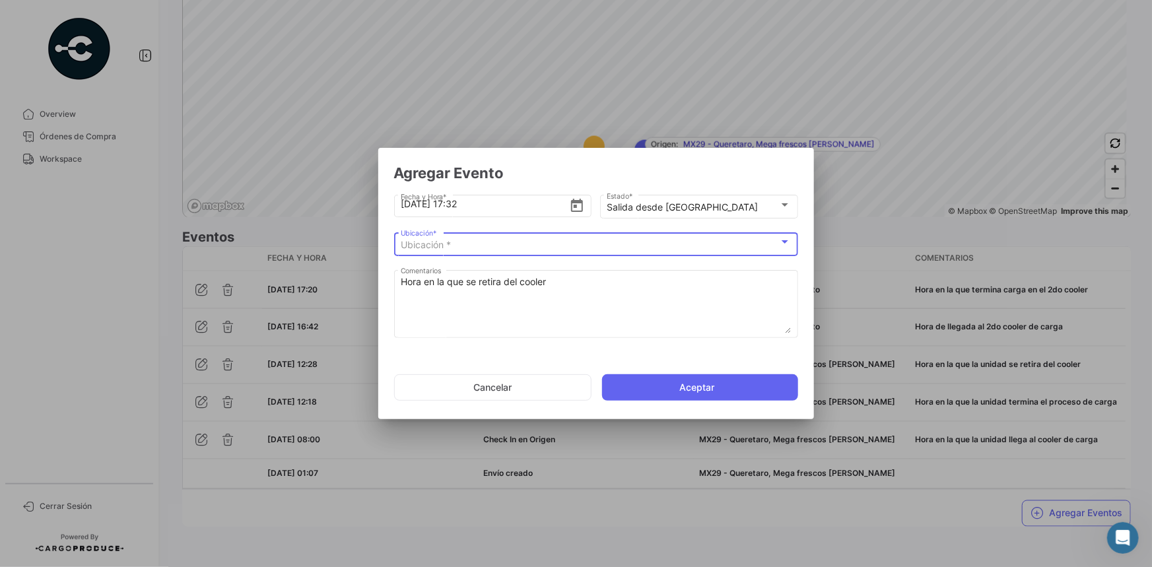
click at [522, 248] on div "Ubicación *" at bounding box center [590, 245] width 378 height 11
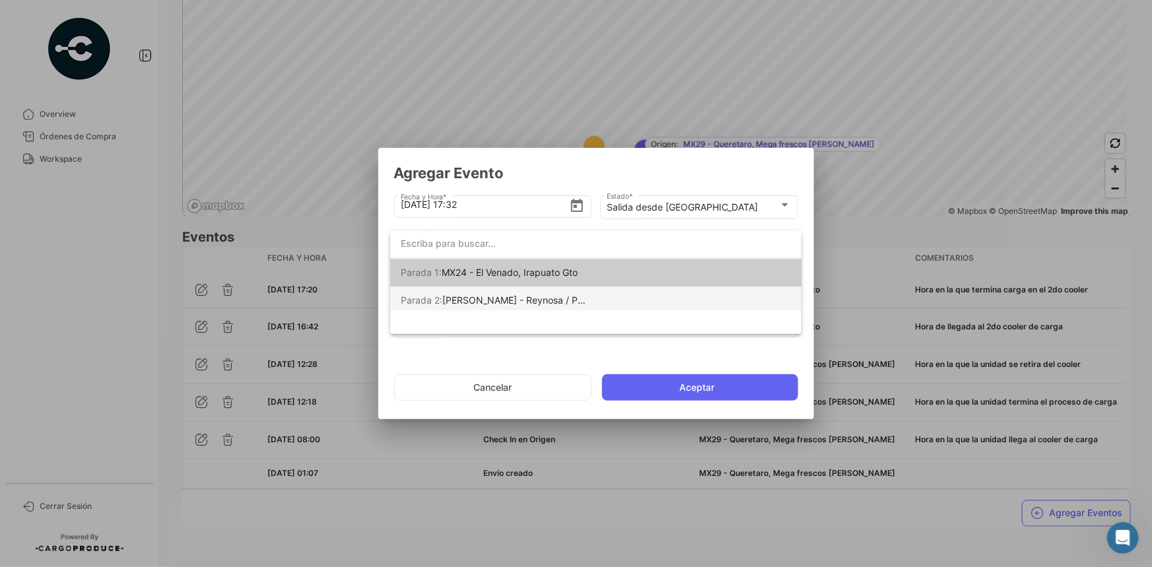
click at [506, 296] on span "[PERSON_NAME] - Reynosa / Puente [PERSON_NAME]" at bounding box center [560, 299] width 237 height 11
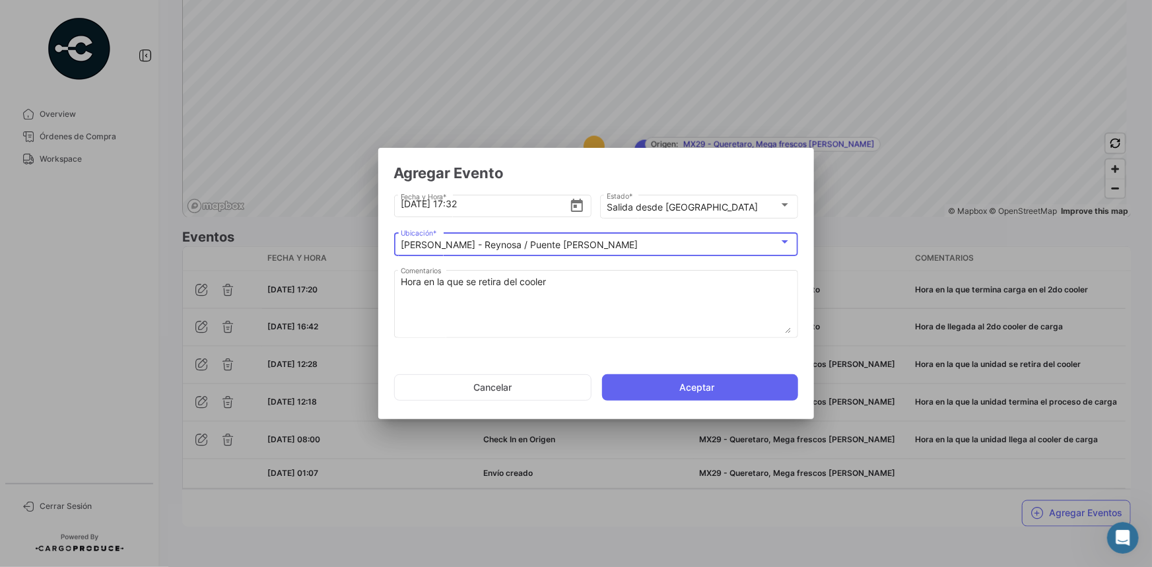
click at [516, 241] on mat-select-trigger "[PERSON_NAME] - Reynosa / Puente [PERSON_NAME]" at bounding box center [519, 244] width 237 height 11
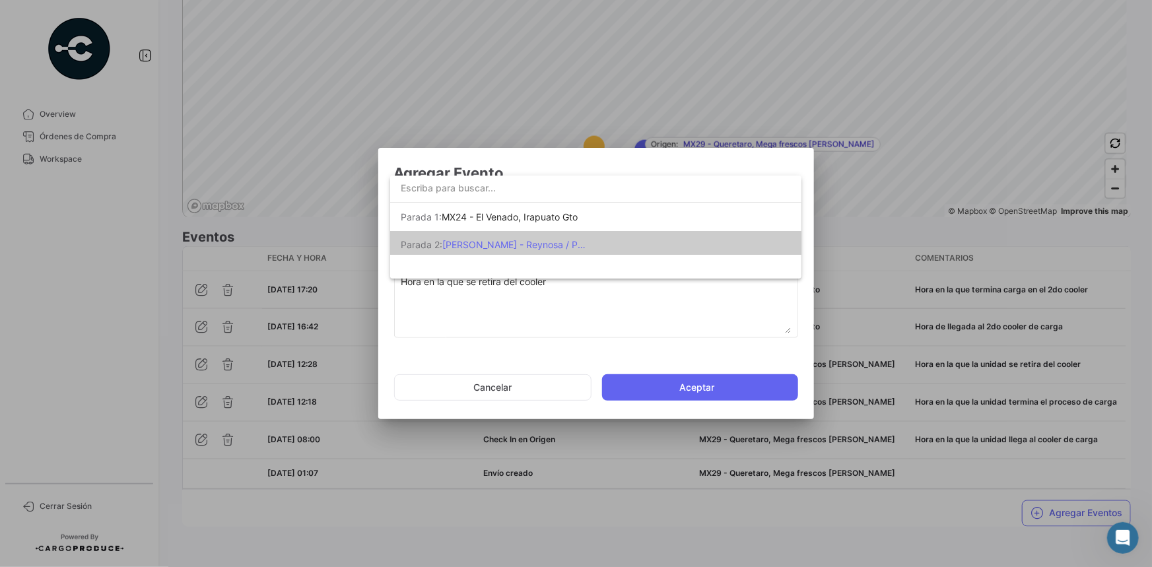
scroll to position [3, 0]
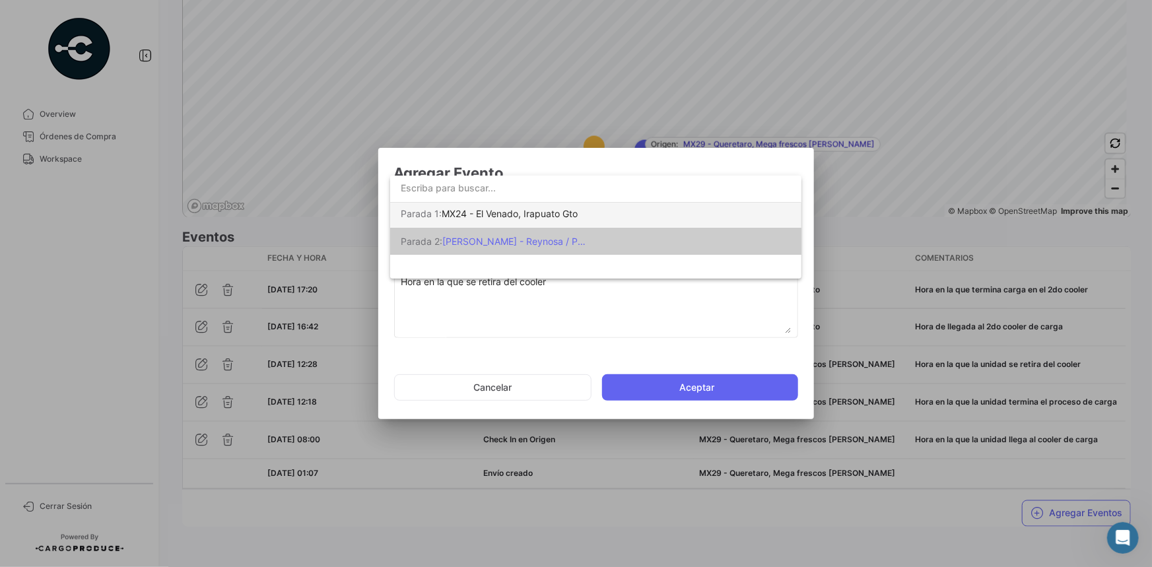
click at [530, 210] on span "MX24 - El Venado, Irapuato Gto" at bounding box center [510, 213] width 136 height 11
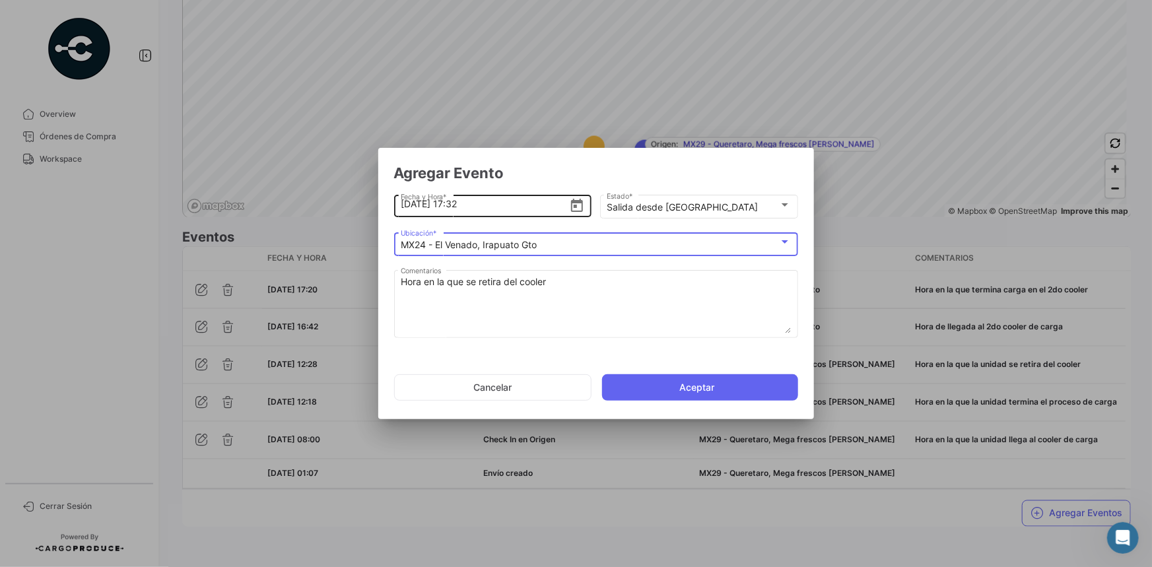
click at [512, 211] on input "[DATE] 17:32" at bounding box center [485, 204] width 168 height 46
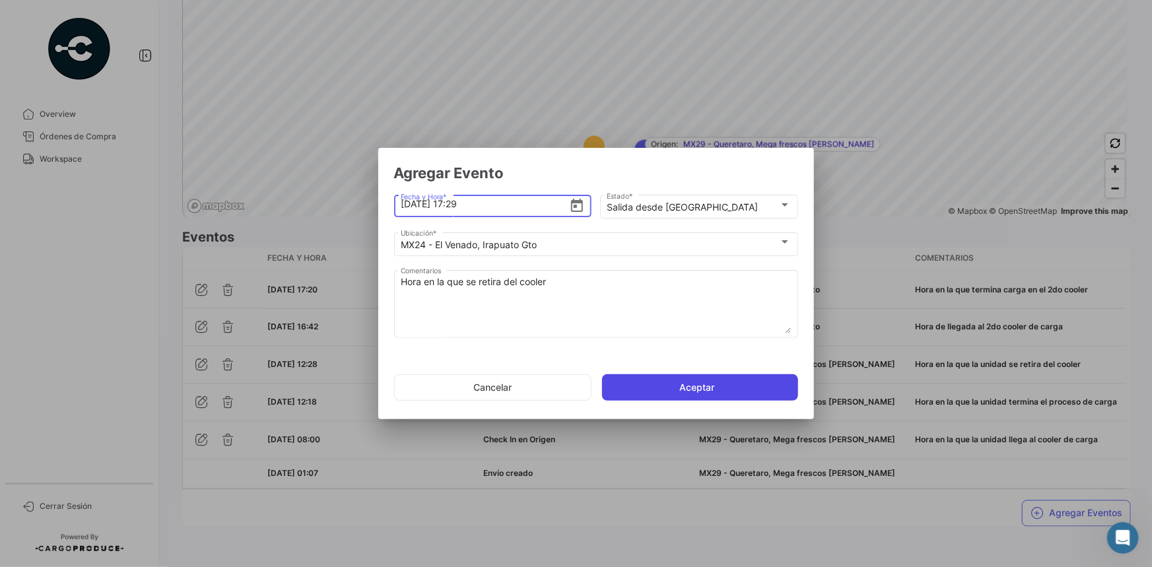
type input "[DATE] 17:29"
click at [663, 383] on button "Aceptar" at bounding box center [700, 387] width 196 height 26
